Goal: Transaction & Acquisition: Purchase product/service

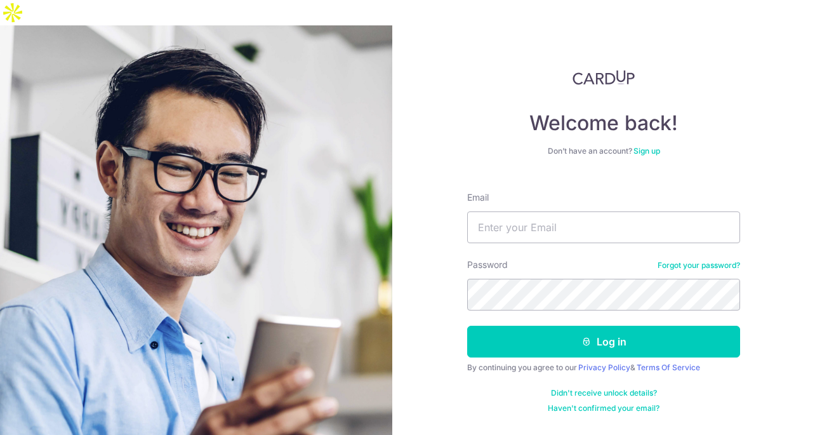
type input "[EMAIL_ADDRESS][DOMAIN_NAME]"
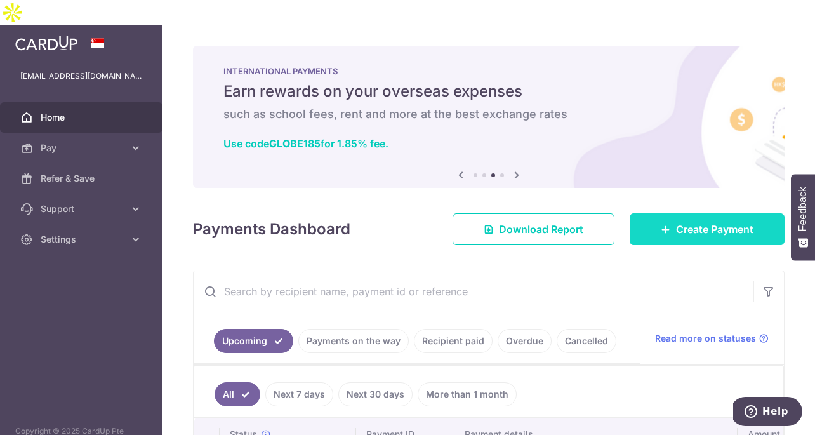
click at [661, 224] on icon at bounding box center [666, 229] width 10 height 10
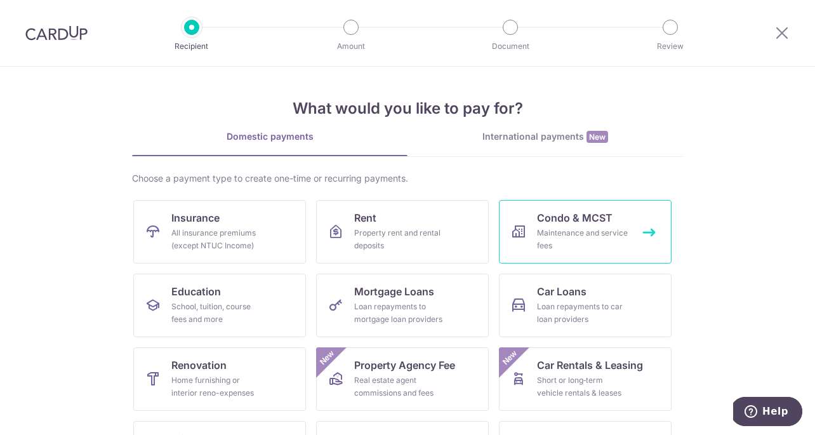
click at [596, 216] on span "Condo & MCST" at bounding box center [575, 217] width 76 height 15
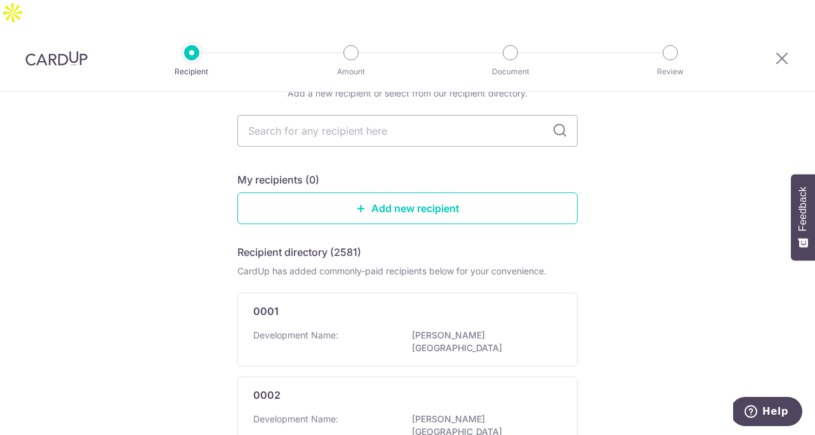
scroll to position [63, 0]
click at [408, 116] on input "text" at bounding box center [407, 132] width 340 height 32
type input "3951"
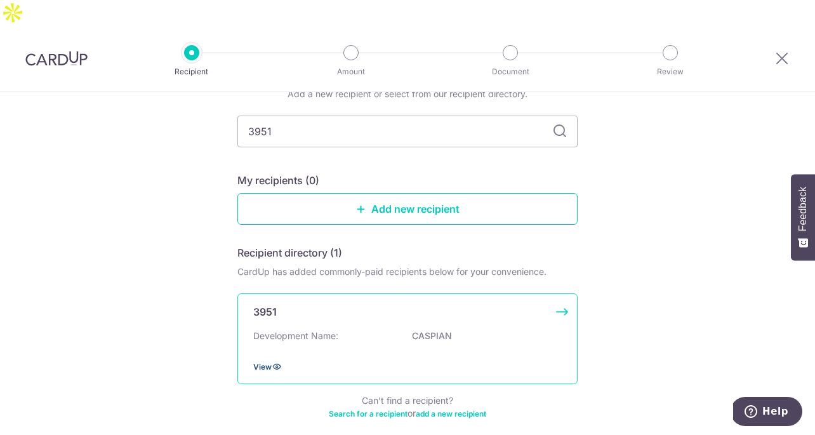
click at [272, 361] on icon at bounding box center [277, 366] width 10 height 10
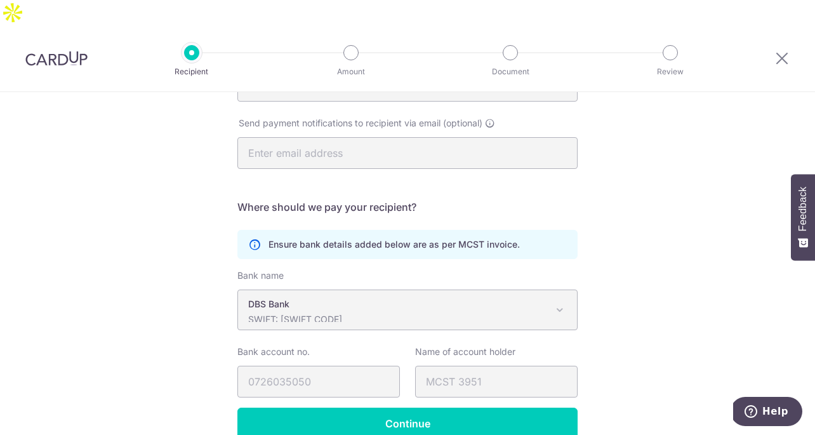
scroll to position [286, 0]
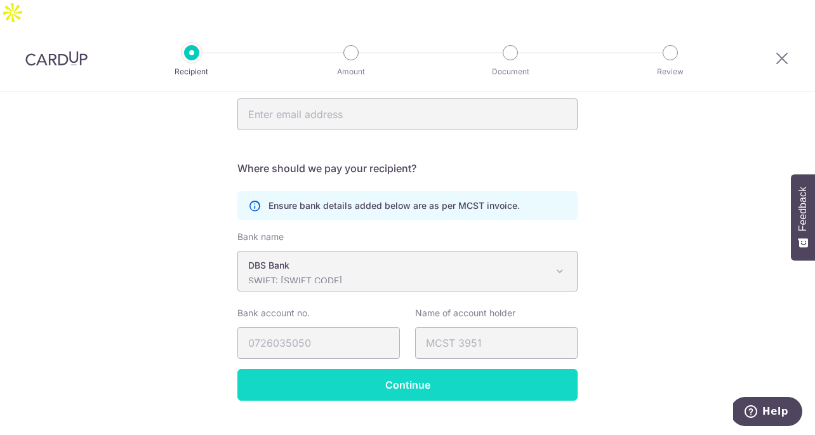
click at [416, 369] on input "Continue" at bounding box center [407, 385] width 340 height 32
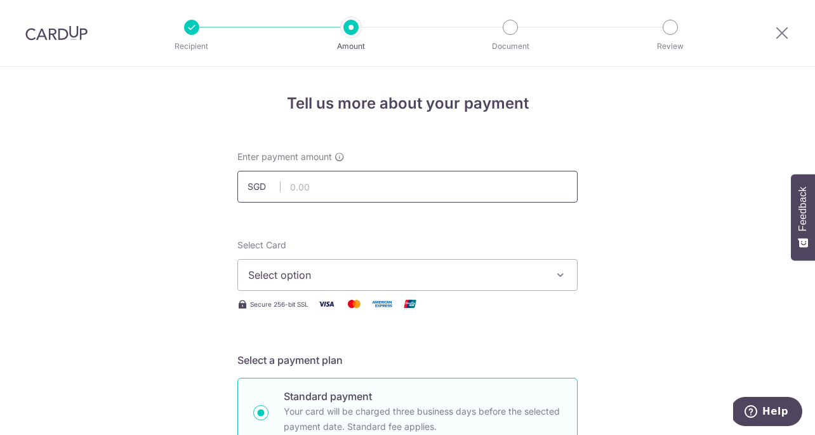
click at [343, 189] on input "text" at bounding box center [407, 187] width 340 height 32
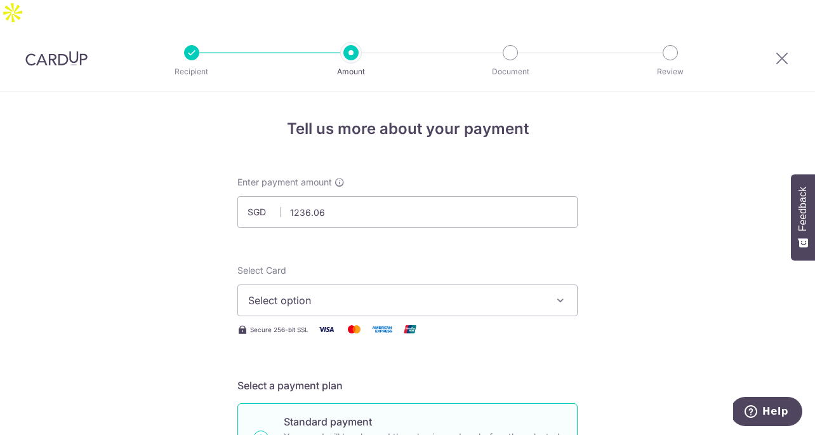
click at [345, 293] on span "Select option" at bounding box center [396, 300] width 296 height 15
type input "1,236.06"
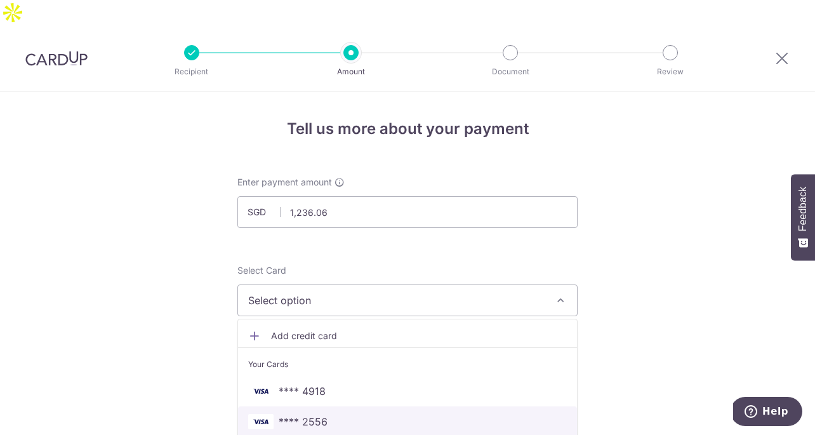
click at [321, 414] on span "**** 2556" at bounding box center [303, 421] width 49 height 15
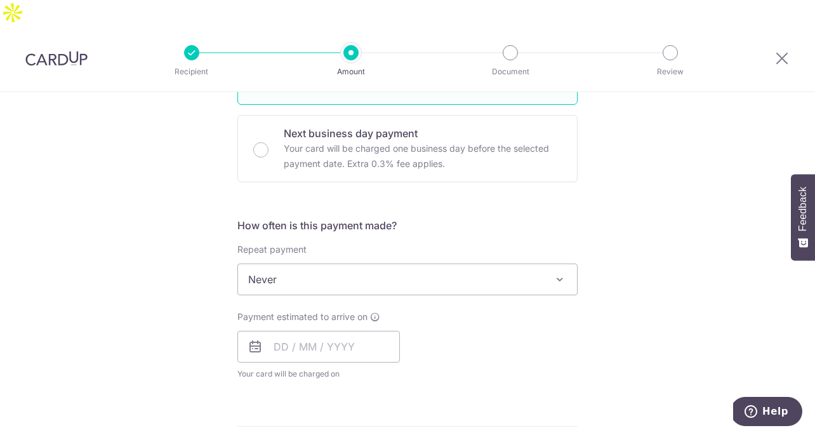
scroll to position [366, 0]
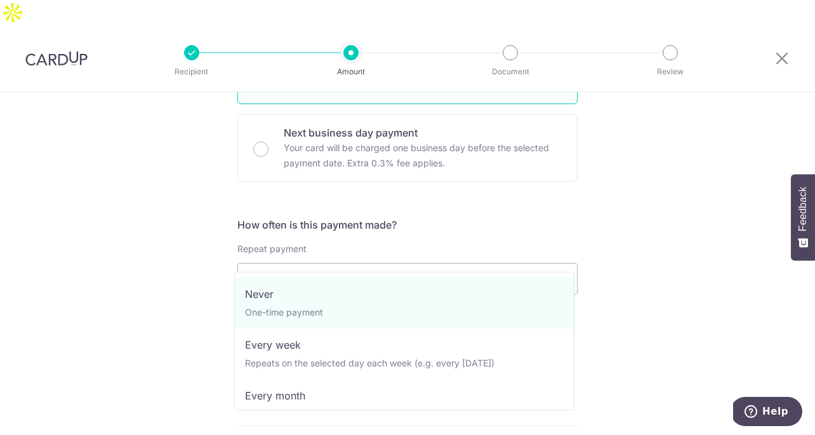
click at [328, 263] on span "Never" at bounding box center [407, 278] width 339 height 30
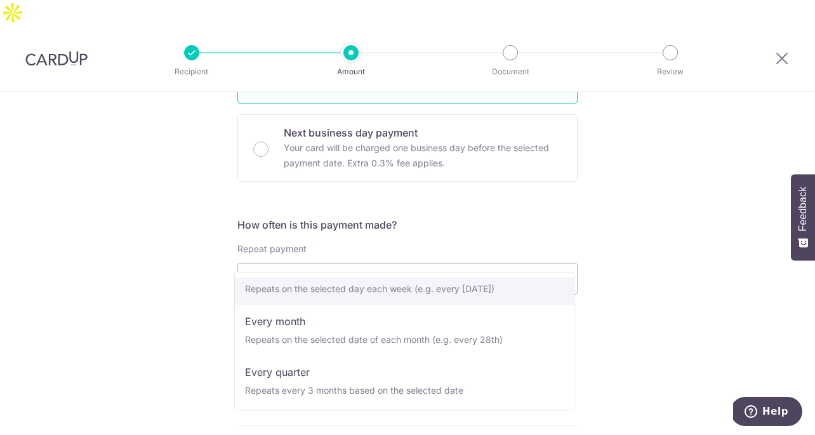
scroll to position [81, 0]
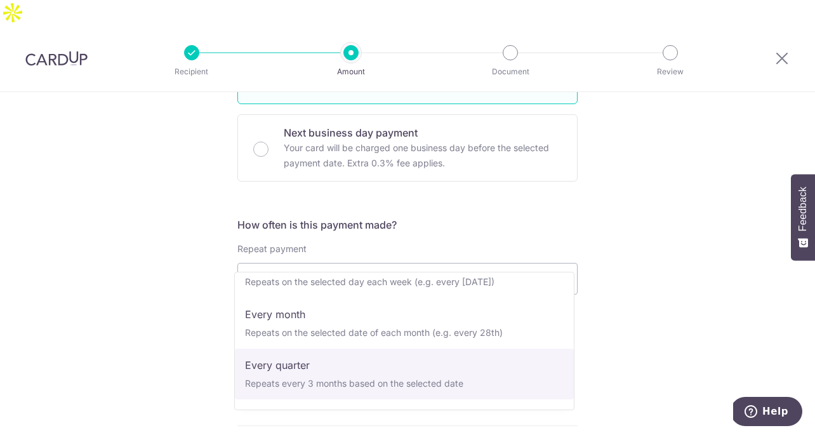
select select "4"
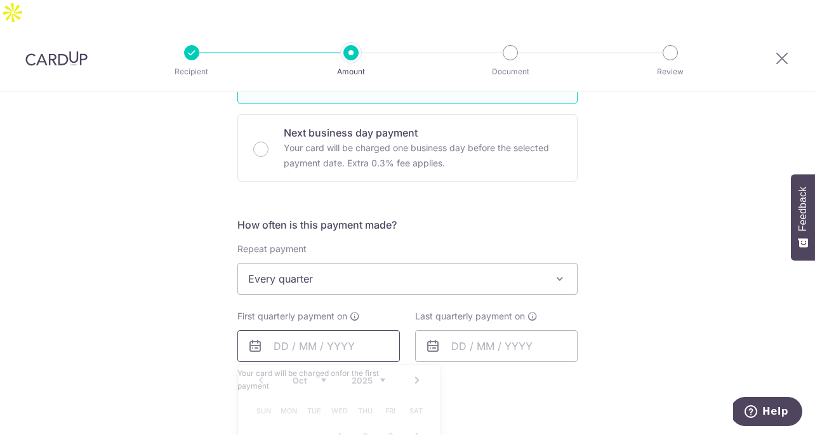
click at [357, 330] on input "text" at bounding box center [318, 346] width 163 height 32
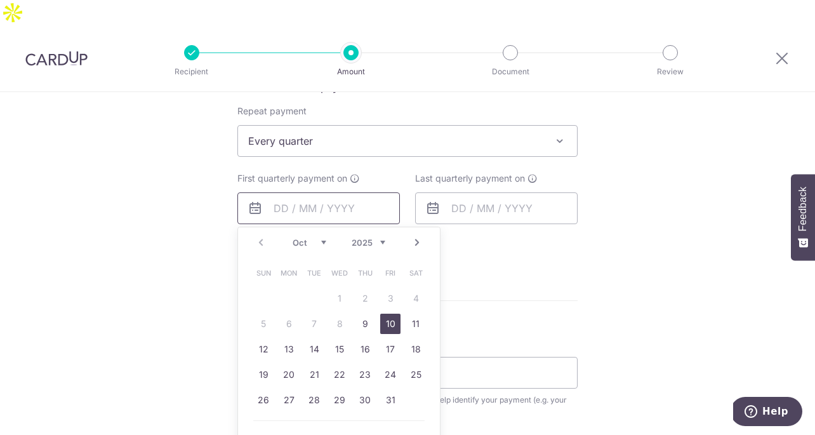
scroll to position [509, 0]
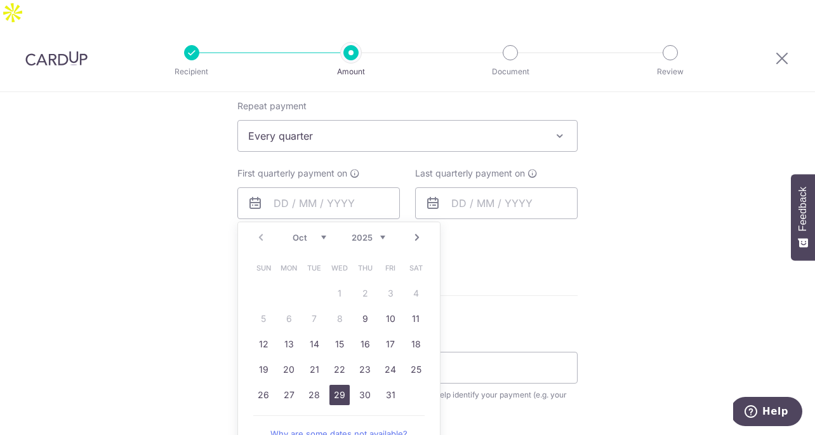
click at [331, 385] on link "29" at bounding box center [339, 395] width 20 height 20
type input "[DATE]"
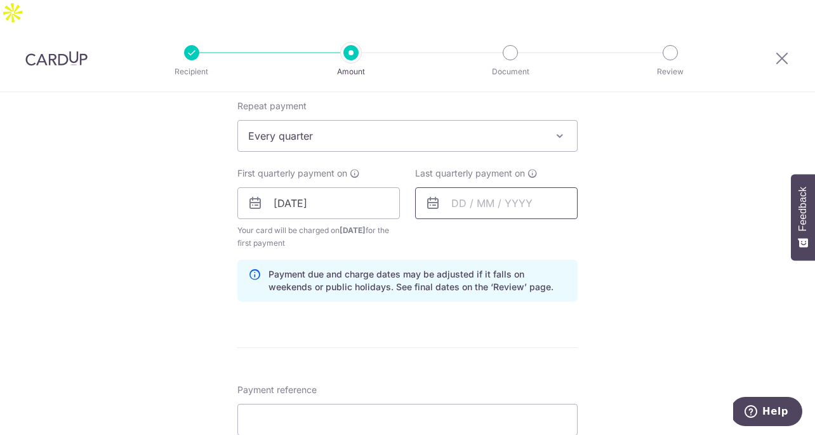
click at [508, 187] on input "text" at bounding box center [496, 203] width 163 height 32
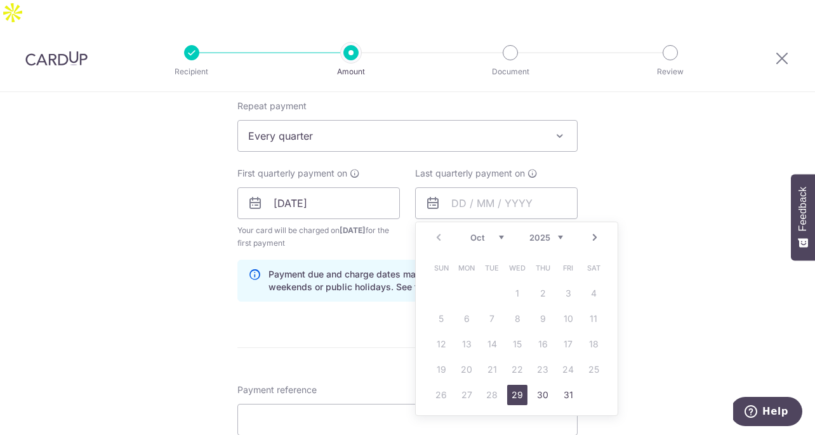
click at [592, 230] on link "Next" at bounding box center [594, 237] width 15 height 15
click at [590, 230] on link "Next" at bounding box center [594, 237] width 15 height 15
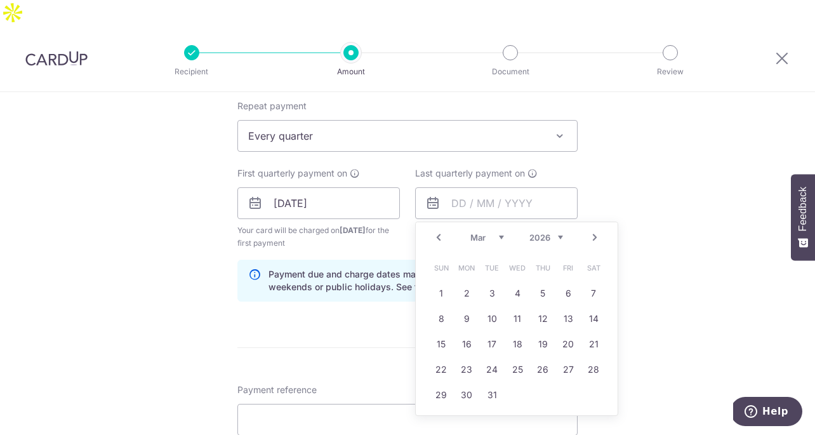
click at [590, 230] on link "Next" at bounding box center [594, 237] width 15 height 15
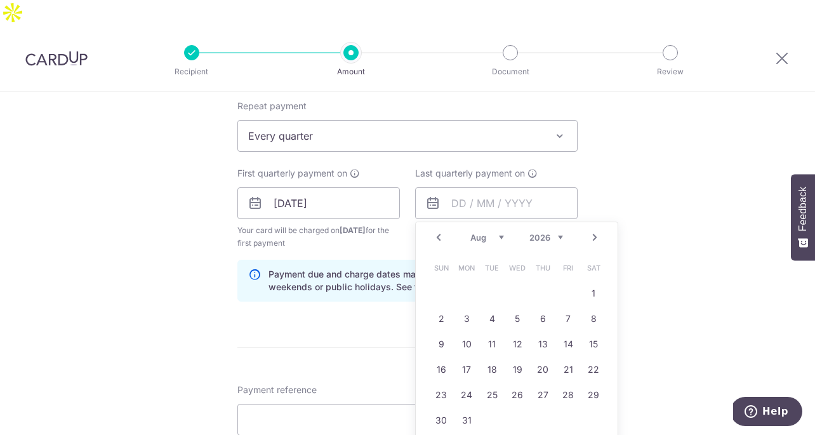
click at [590, 230] on link "Next" at bounding box center [594, 237] width 15 height 15
click at [433, 230] on link "Prev" at bounding box center [438, 237] width 15 height 15
